Goal: Find specific fact: Find contact information

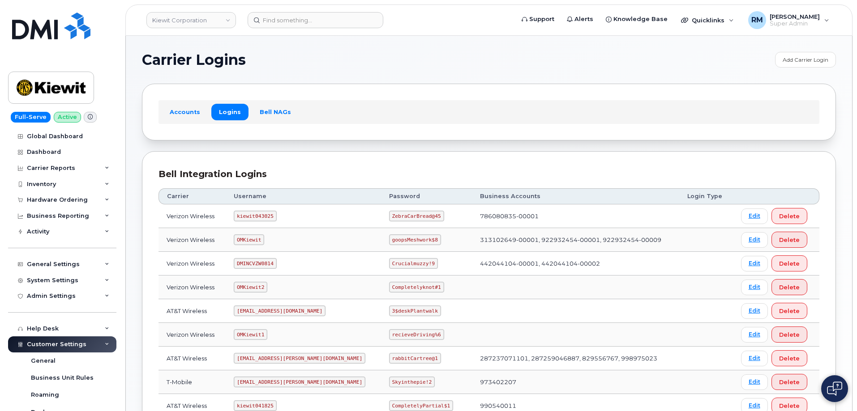
click at [140, 154] on div "Carrier Logins Add Carrier Login Accounts Logins Bell NAGs Bell Integration Log…" at bounding box center [489, 298] width 726 height 525
click at [58, 184] on div "Inventory" at bounding box center [62, 184] width 108 height 16
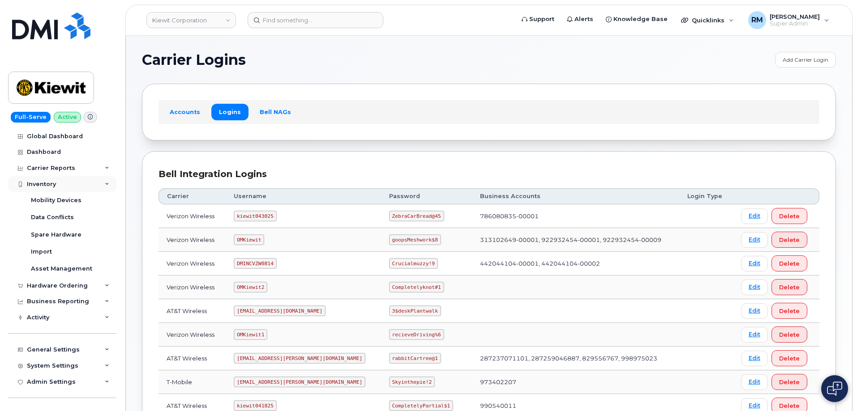
click at [57, 184] on div "Inventory" at bounding box center [62, 184] width 108 height 16
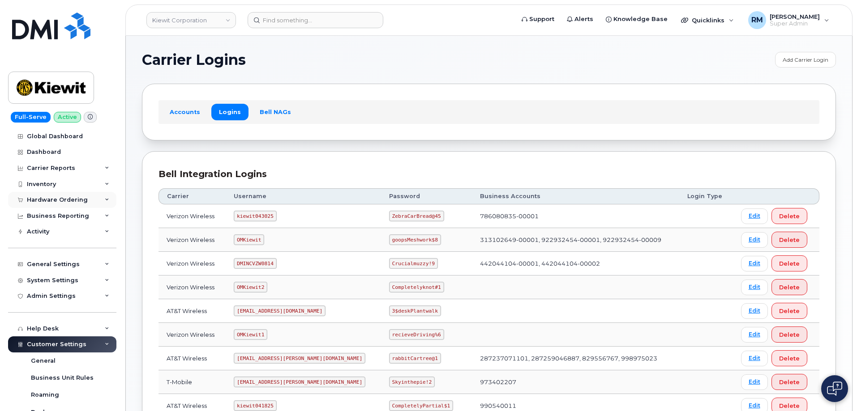
click at [71, 201] on div "Hardware Ordering" at bounding box center [57, 200] width 61 height 7
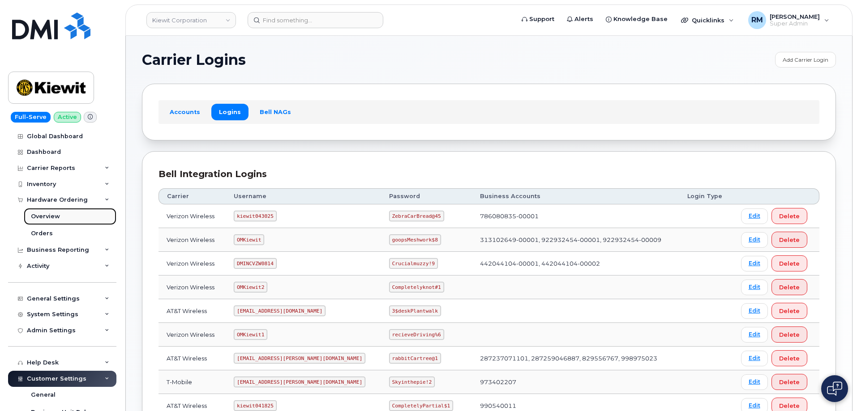
click at [52, 218] on div "Overview" at bounding box center [45, 217] width 29 height 8
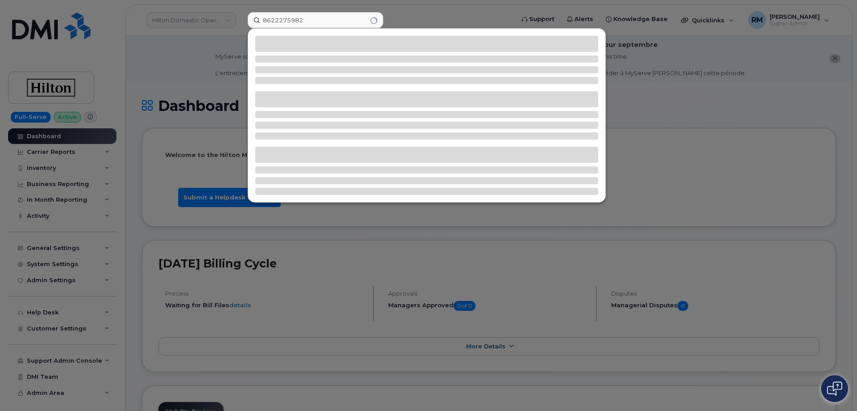
type input "8622275982"
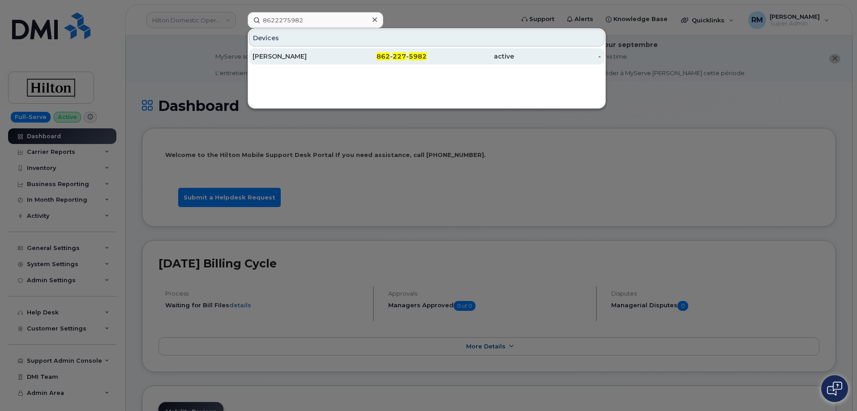
click at [286, 56] on div "Philip Berardo" at bounding box center [296, 56] width 87 height 9
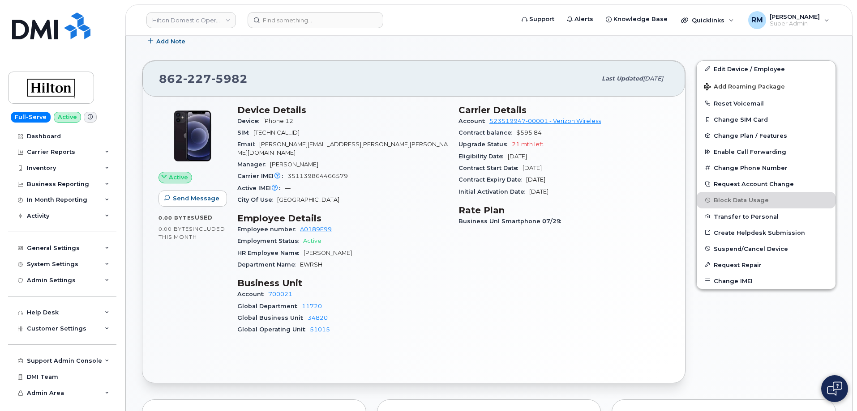
scroll to position [300, 0]
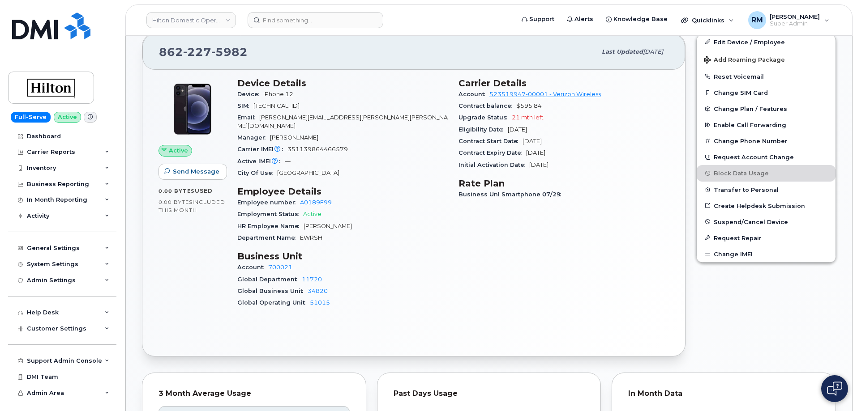
click at [392, 274] on div "Global Department 11720" at bounding box center [342, 280] width 210 height 12
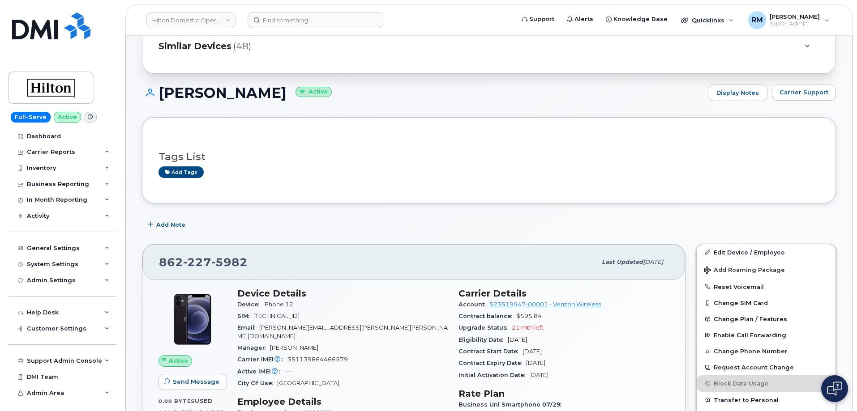
scroll to position [0, 0]
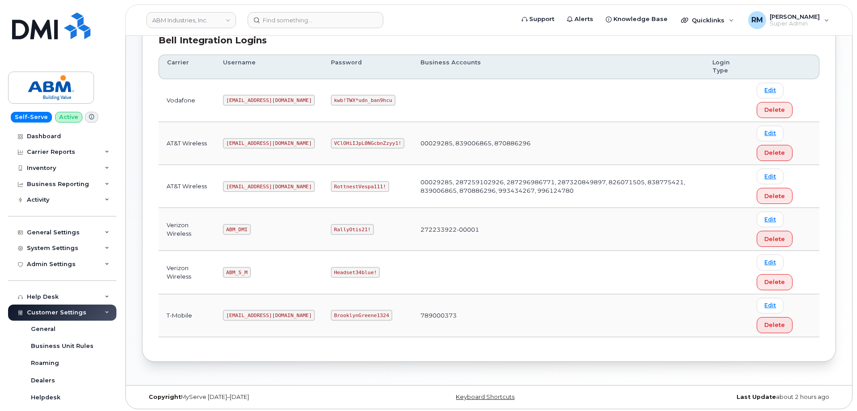
scroll to position [134, 0]
drag, startPoint x: 227, startPoint y: 186, endPoint x: 299, endPoint y: 171, distance: 73.7
click at [305, 180] on tr "AT&T Wireless abm@dminc.com RottnestVespa111! 00029285, 287259102926, 287296986…" at bounding box center [489, 186] width 661 height 43
copy code "abm@dminc.com"
click at [331, 187] on code "RottnestVespa111!" at bounding box center [360, 186] width 58 height 11
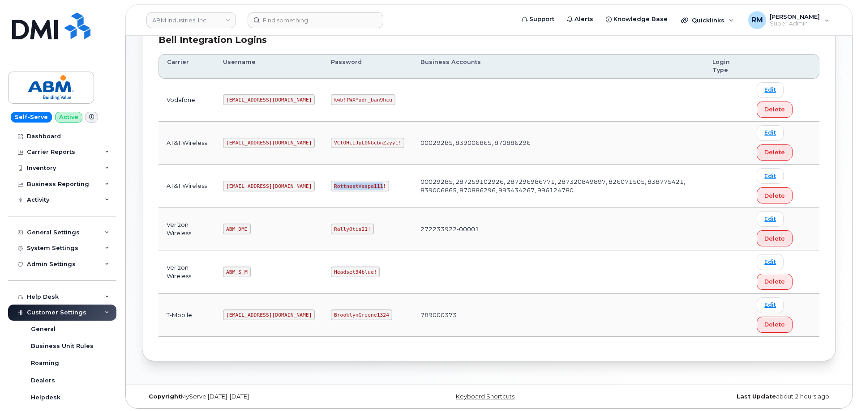
drag, startPoint x: 325, startPoint y: 187, endPoint x: 261, endPoint y: 116, distance: 96.1
click at [331, 187] on code "RottnestVespa111!" at bounding box center [360, 186] width 58 height 11
copy code "RottnestVespa111"
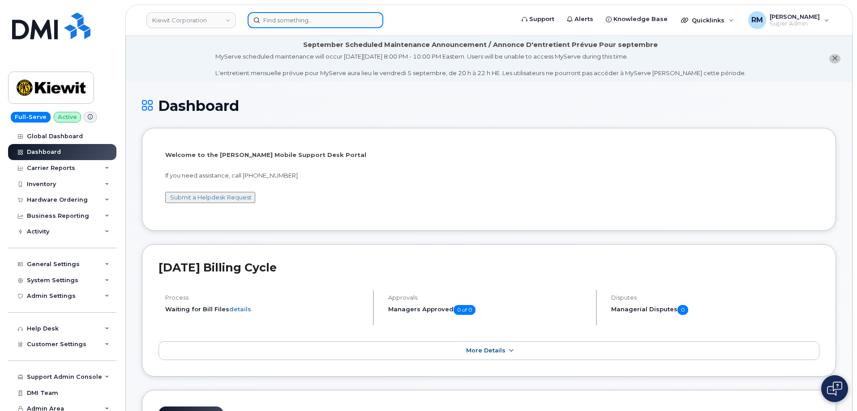
click at [292, 16] on input at bounding box center [316, 20] width 136 height 16
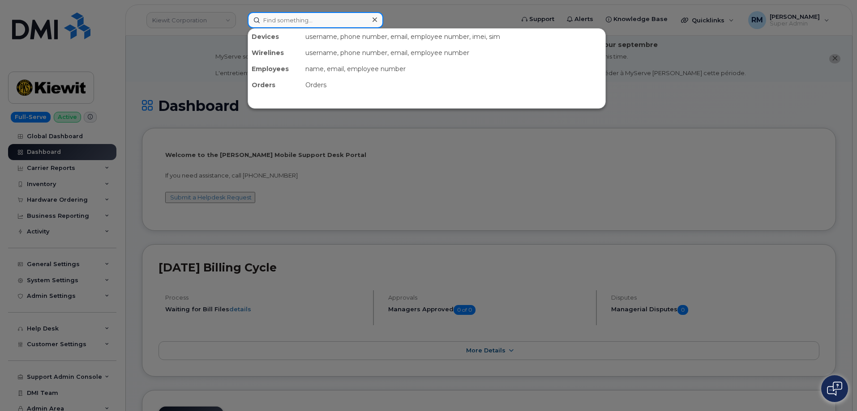
paste input "[PHONE_NUMBER]"
type input "[PHONE_NUMBER]"
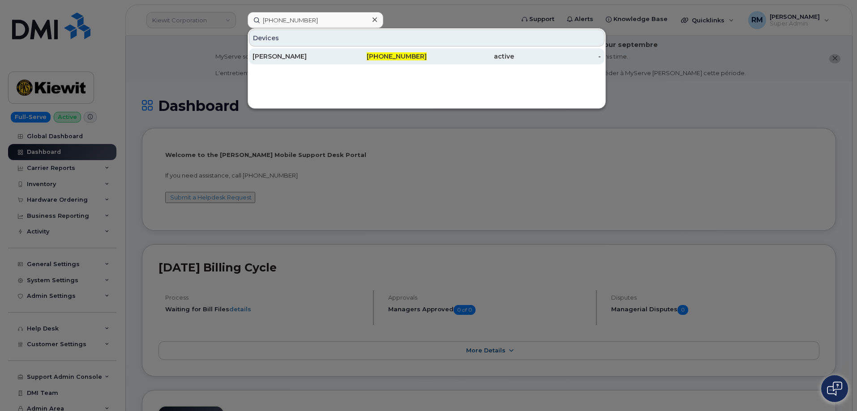
click at [310, 59] on div "[PERSON_NAME]" at bounding box center [296, 56] width 87 height 9
